Goal: Navigation & Orientation: Find specific page/section

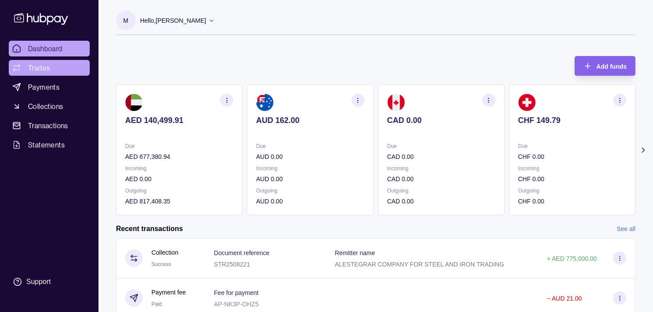
click at [56, 64] on link "Trades" at bounding box center [49, 68] width 81 height 16
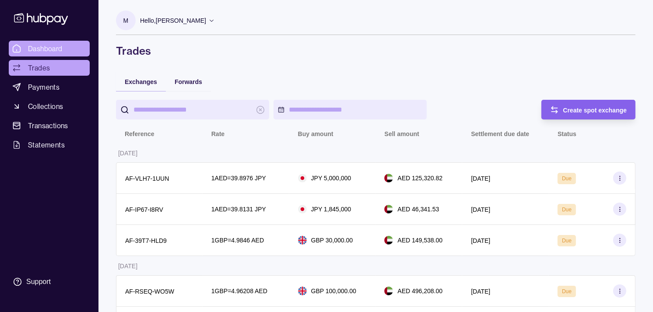
click at [56, 49] on span "Dashboard" at bounding box center [45, 48] width 35 height 11
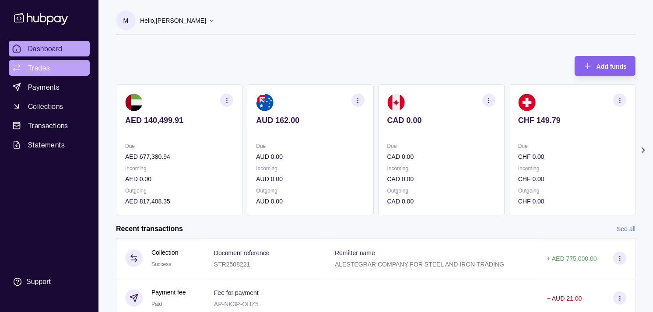
click at [45, 66] on span "Trades" at bounding box center [39, 68] width 22 height 11
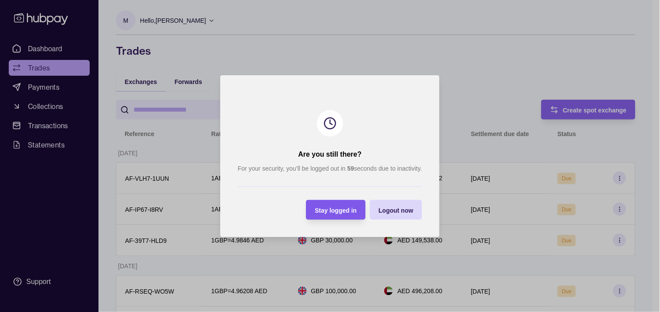
click at [330, 208] on span "Stay logged in" at bounding box center [336, 210] width 42 height 7
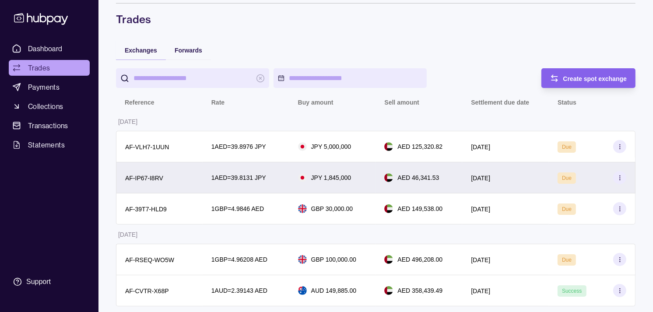
scroll to position [49, 0]
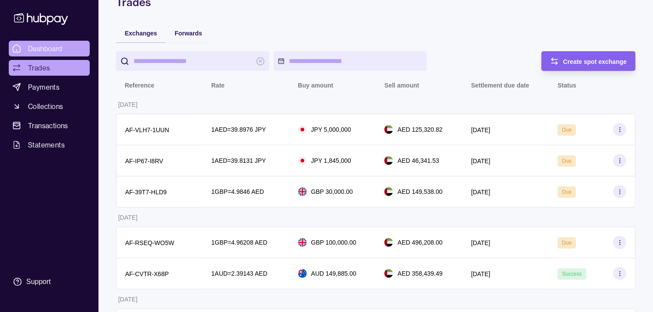
click at [39, 54] on link "Dashboard" at bounding box center [49, 49] width 81 height 16
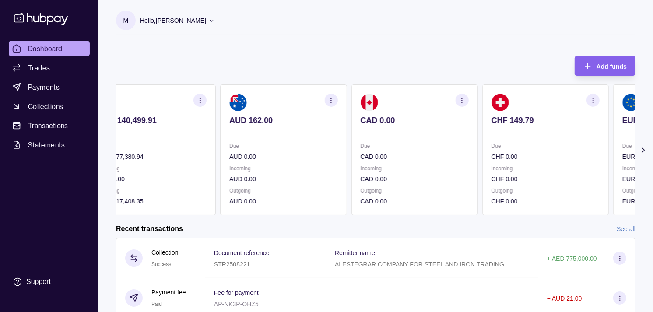
click at [513, 163] on div "Due CHF 0.00 Incoming CHF 0.00 Outgoing CHF 0.00" at bounding box center [545, 173] width 108 height 65
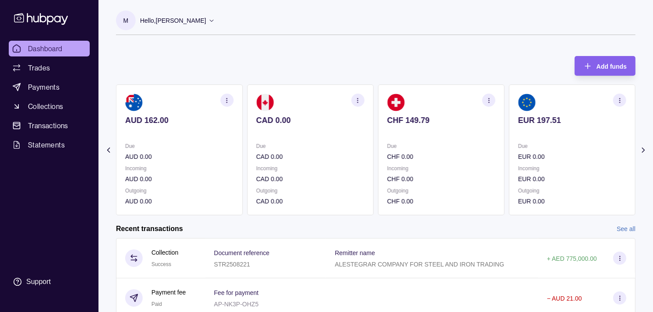
click at [518, 148] on div "Due EUR 0.00" at bounding box center [572, 151] width 108 height 20
click at [509, 148] on section "GBP 263.35 Due GBP 0.00 Incoming GBP 130,000.00 Outgoing GBP 129,930.00" at bounding box center [572, 149] width 126 height 131
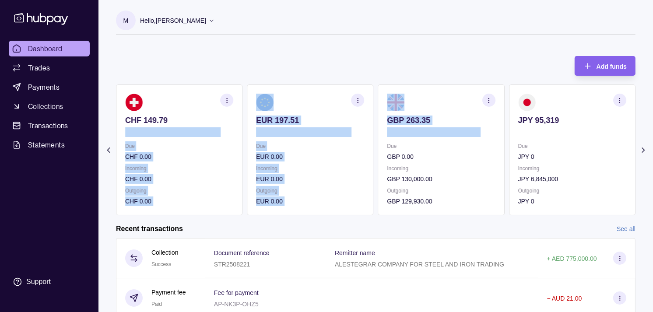
drag, startPoint x: 508, startPoint y: 135, endPoint x: 487, endPoint y: 130, distance: 21.9
click at [487, 130] on div "AED 140,499.91 Due AED 677,380.94 Incoming AED 0.00 Outgoing AED 817,408.35 AUD…" at bounding box center [375, 149] width 519 height 131
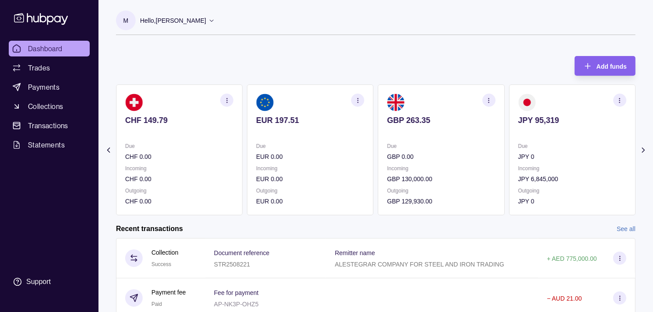
drag, startPoint x: 487, startPoint y: 130, endPoint x: 397, endPoint y: 49, distance: 121.4
click at [397, 49] on div "Add funds AED 140,499.91 Due AED 677,380.94 Incoming AED 0.00 Outgoing AED 817,…" at bounding box center [375, 131] width 519 height 168
click at [524, 157] on p "JPY 0" at bounding box center [572, 157] width 108 height 10
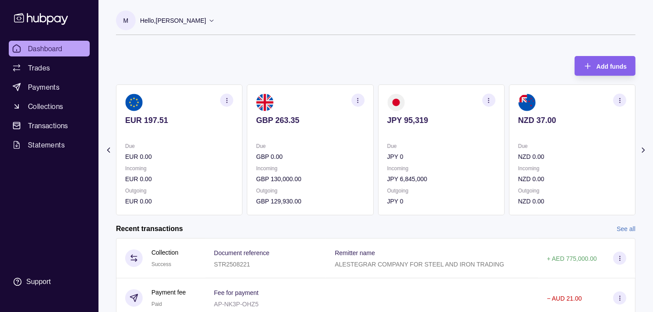
click at [483, 97] on button "button" at bounding box center [488, 100] width 13 height 13
click at [437, 99] on link "View transactions" at bounding box center [427, 100] width 48 height 10
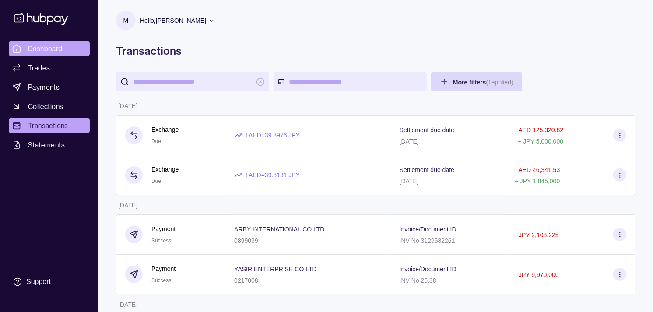
click at [47, 51] on span "Dashboard" at bounding box center [45, 48] width 35 height 11
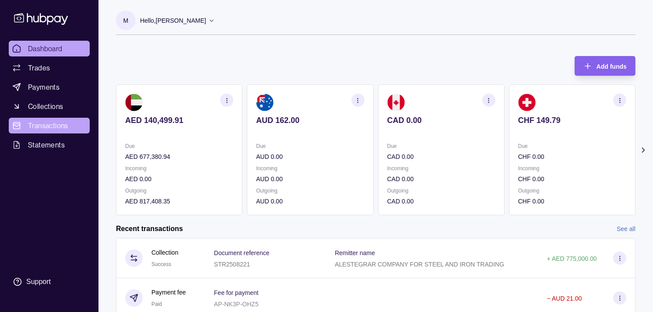
click at [47, 132] on link "Transactions" at bounding box center [49, 126] width 81 height 16
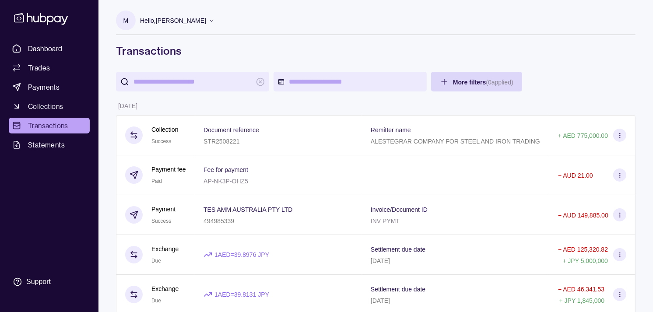
drag, startPoint x: 194, startPoint y: 81, endPoint x: 188, endPoint y: 81, distance: 5.7
click at [194, 81] on input "search" at bounding box center [192, 82] width 118 height 20
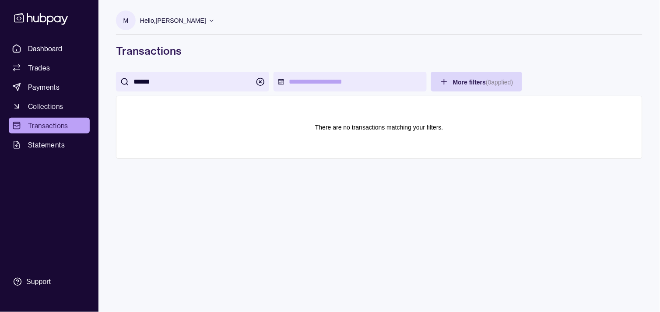
drag, startPoint x: 159, startPoint y: 79, endPoint x: 50, endPoint y: 59, distance: 110.7
click at [50, 59] on div "Dashboard Trades Payments Collections Transactions Statements Support M Hello, …" at bounding box center [330, 156] width 660 height 312
type input "******"
click at [57, 44] on span "Dashboard" at bounding box center [45, 48] width 35 height 11
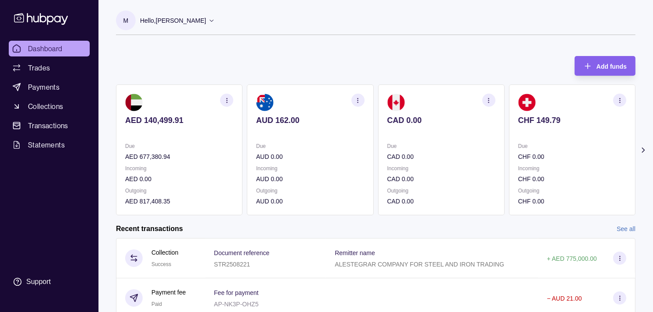
click at [448, 139] on section "CAD 0.00 Due CAD 0.00 Incoming CAD 0.00 Outgoing CAD 0.00" at bounding box center [441, 149] width 126 height 131
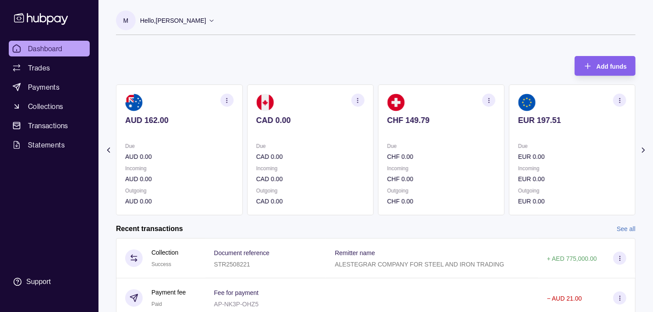
click at [436, 143] on p "Due" at bounding box center [441, 146] width 108 height 10
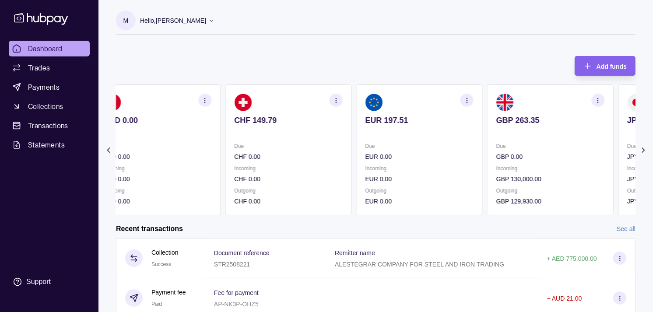
click at [438, 140] on section "EUR 197.51 Due EUR 0.00 Incoming EUR 0.00 Outgoing EUR 0.00" at bounding box center [419, 149] width 126 height 131
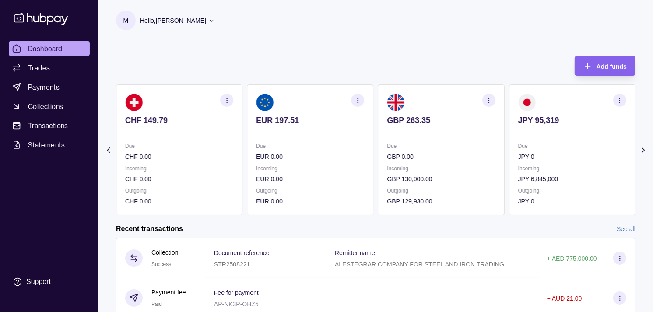
scroll to position [49, 0]
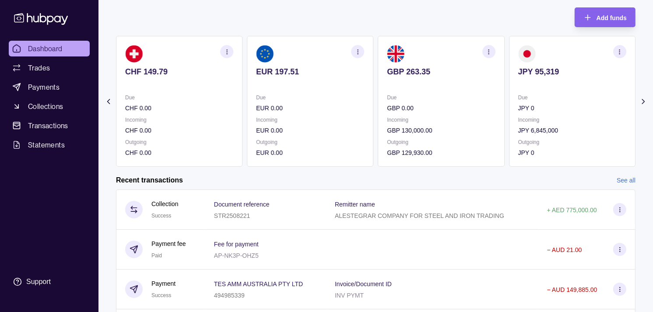
click at [412, 101] on div "Due GBP 0.00" at bounding box center [441, 103] width 108 height 20
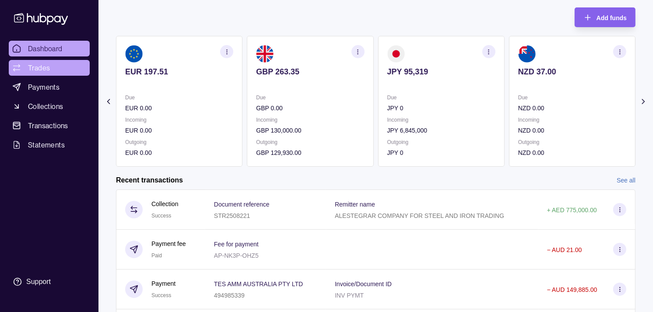
click at [62, 67] on link "Trades" at bounding box center [49, 68] width 81 height 16
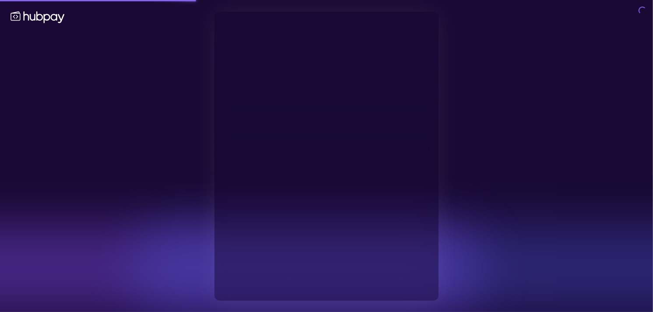
type input "**********"
